Goal: Information Seeking & Learning: Learn about a topic

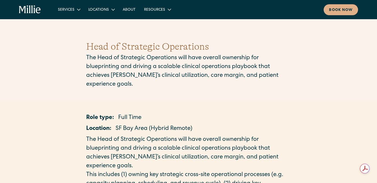
click at [32, 11] on icon "home" at bounding box center [32, 9] width 2 height 8
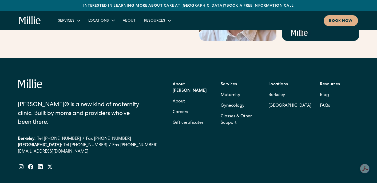
scroll to position [2185, 0]
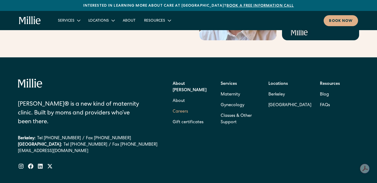
click at [186, 107] on link "Careers" at bounding box center [180, 112] width 15 height 11
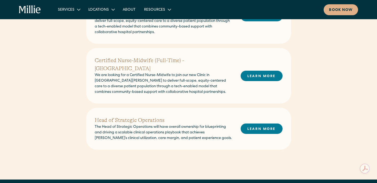
scroll to position [220, 0]
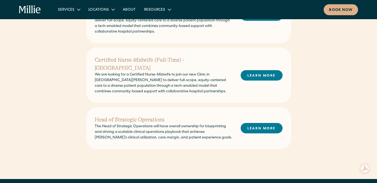
click at [155, 116] on h2 "Head of Strategic Operations" at bounding box center [164, 120] width 138 height 8
click at [257, 123] on link "LEARN MORE" at bounding box center [262, 128] width 42 height 10
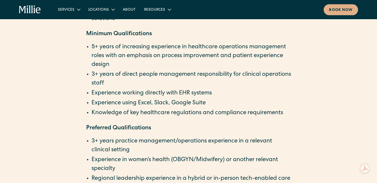
scroll to position [866, 0]
